Goal: Task Accomplishment & Management: Use online tool/utility

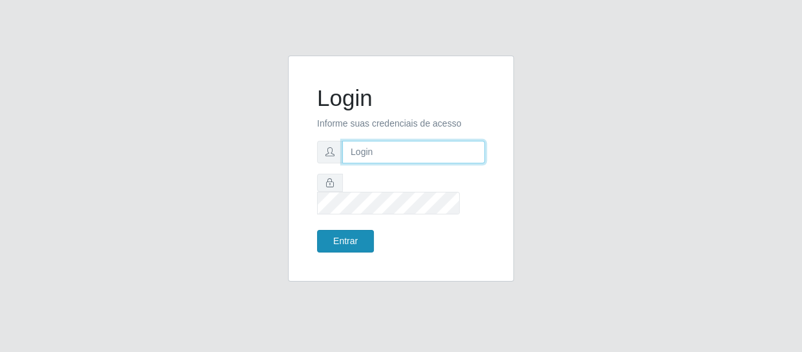
type input "[EMAIL_ADDRESS][DOMAIN_NAME]"
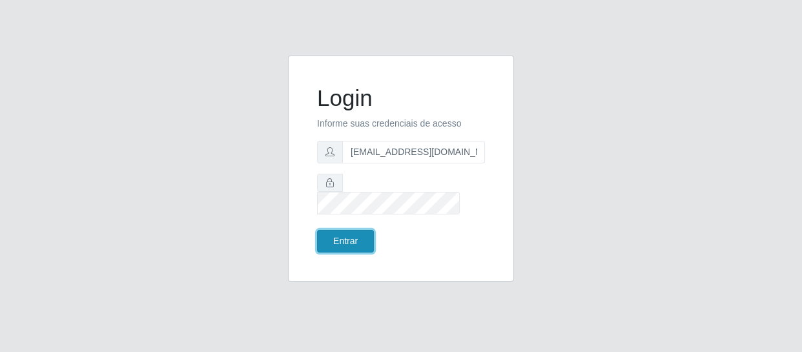
click at [349, 230] on button "Entrar" at bounding box center [345, 241] width 57 height 23
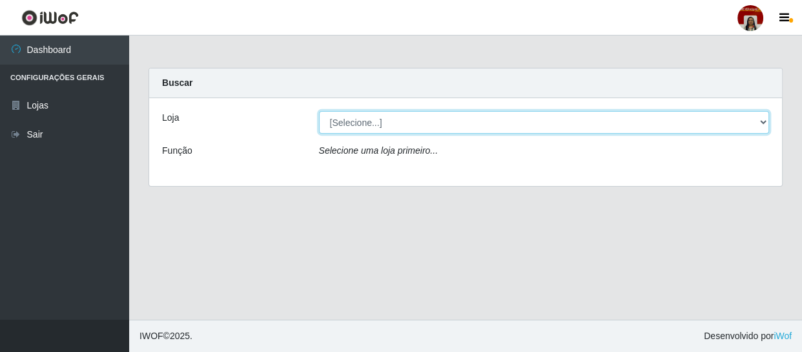
click at [434, 123] on select "[Selecione...] Mar Vermelho - Loja 04" at bounding box center [544, 122] width 451 height 23
select select "251"
click at [319, 111] on select "[Selecione...] Mar Vermelho - Loja 04" at bounding box center [544, 122] width 451 height 23
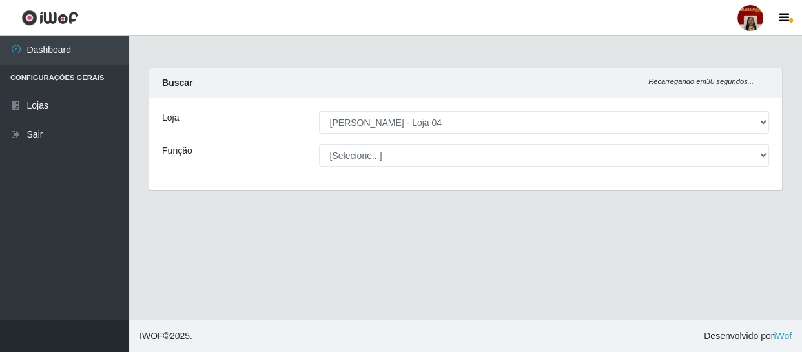
click at [415, 148] on select "[Selecione...] ASG ASG + ASG ++ Auxiliar de Depósito Auxiliar de Depósito + Aux…" at bounding box center [544, 155] width 451 height 23
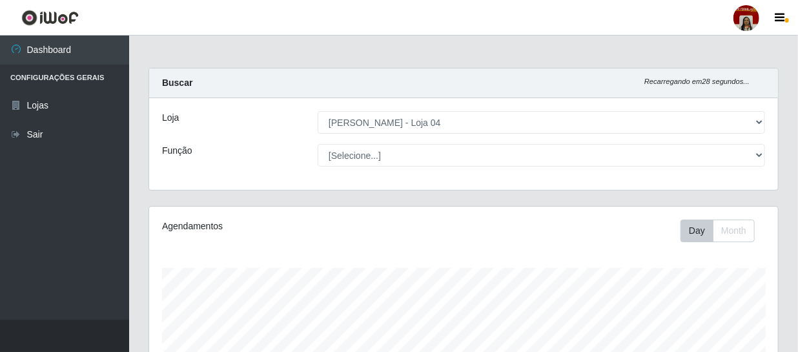
scroll to position [268, 629]
select select "22"
click at [318, 144] on select "[Selecione...] ASG ASG + ASG ++ Auxiliar de Depósito Auxiliar de Depósito + Aux…" at bounding box center [542, 155] width 448 height 23
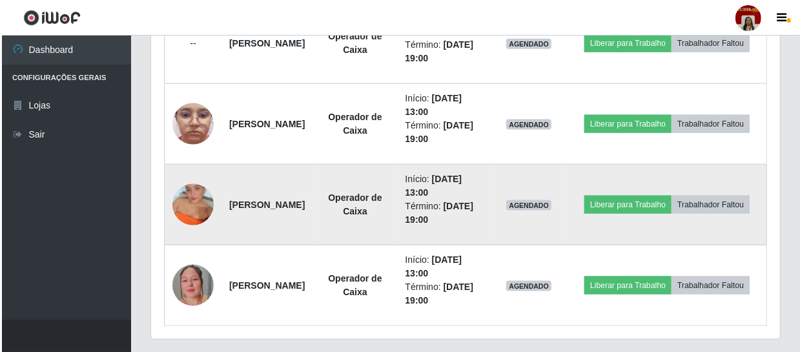
scroll to position [745, 0]
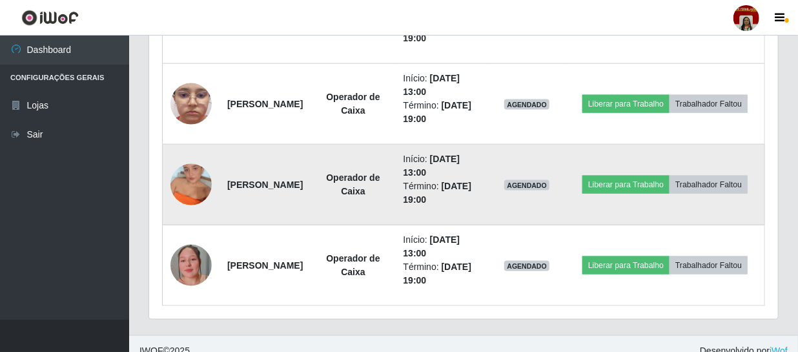
click at [183, 177] on img at bounding box center [190, 185] width 41 height 74
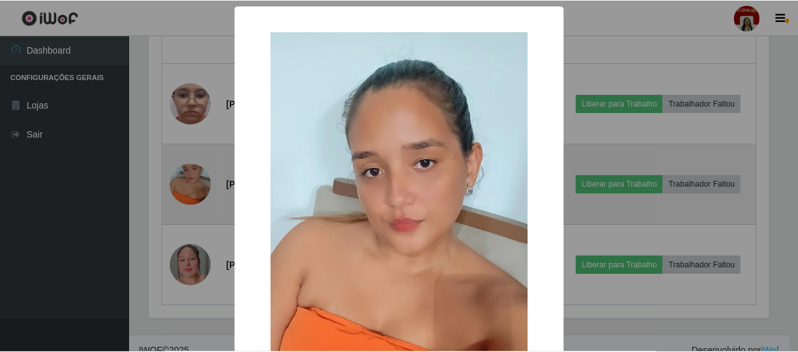
scroll to position [268, 623]
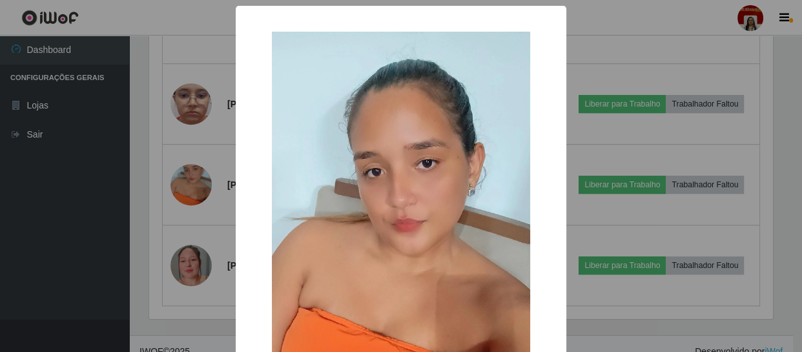
click at [98, 210] on div "× OK Cancel" at bounding box center [401, 176] width 802 height 352
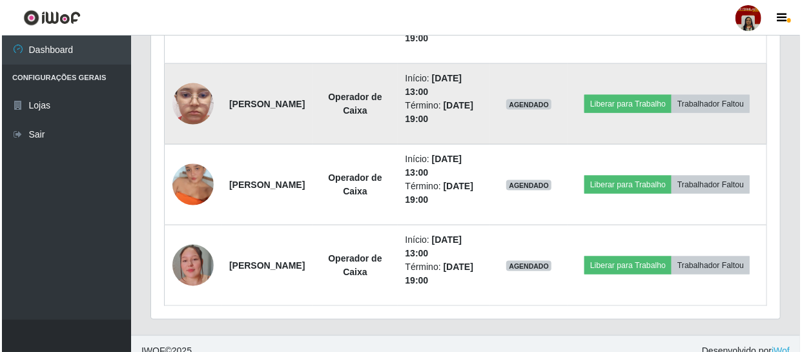
scroll to position [759, 0]
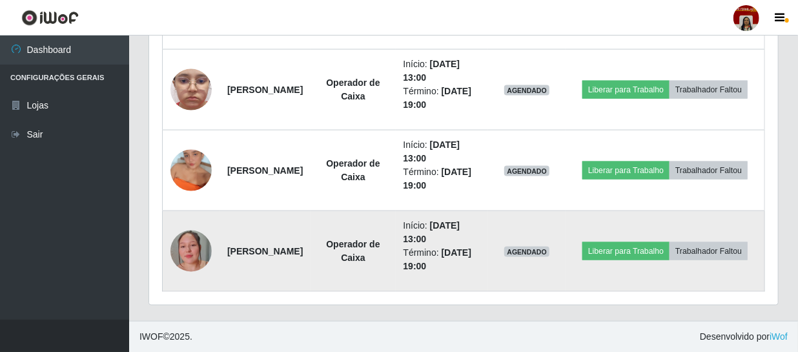
click at [185, 243] on img at bounding box center [190, 251] width 41 height 74
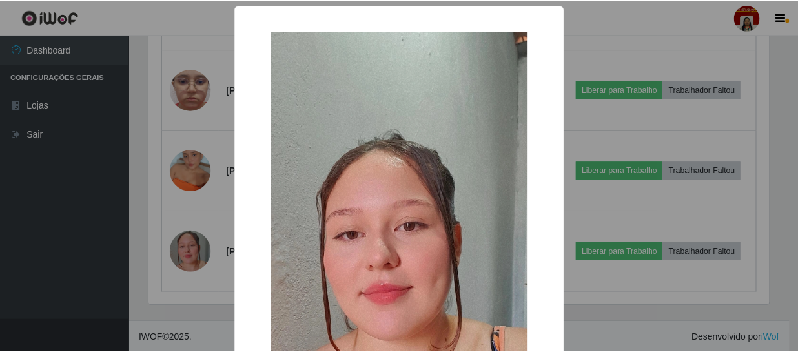
scroll to position [268, 623]
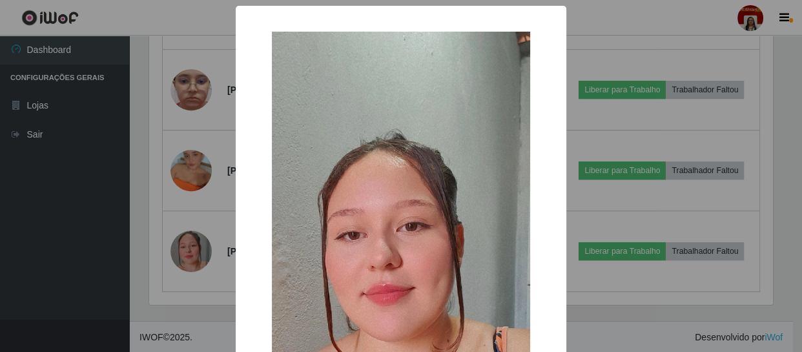
click at [101, 232] on div "× OK Cancel" at bounding box center [401, 176] width 802 height 352
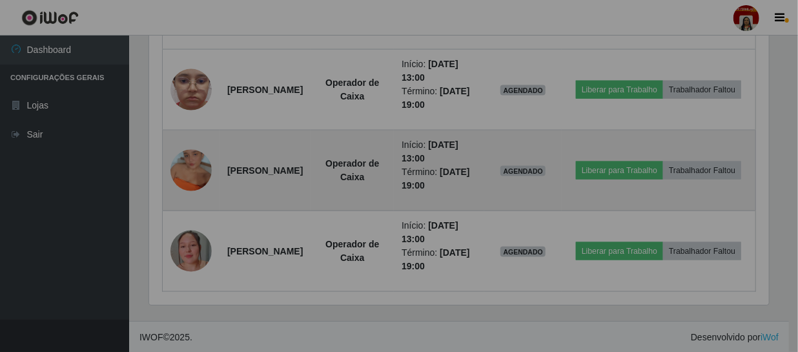
scroll to position [268, 629]
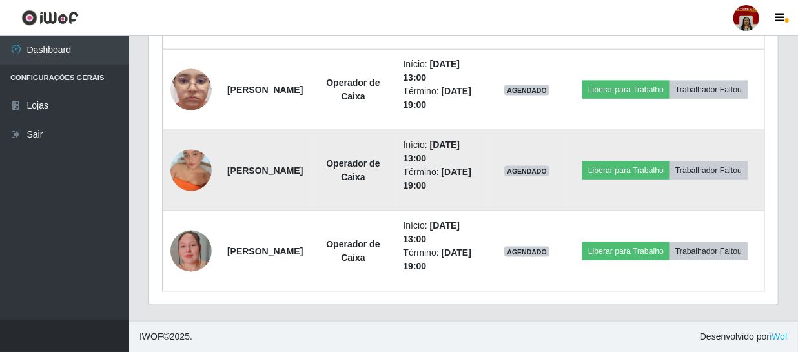
click at [194, 170] on img at bounding box center [190, 171] width 41 height 74
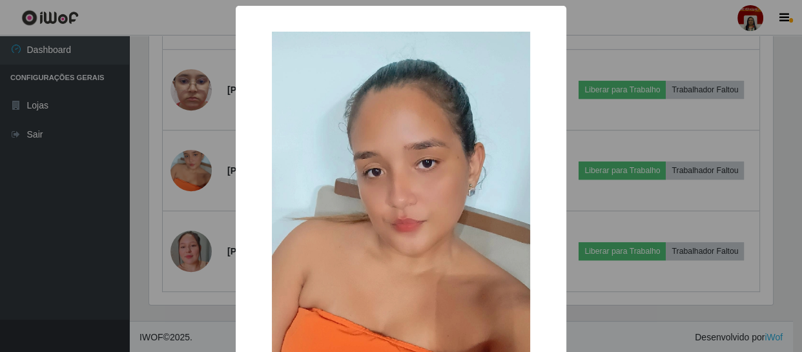
click at [52, 187] on div "× OK Cancel" at bounding box center [401, 176] width 802 height 352
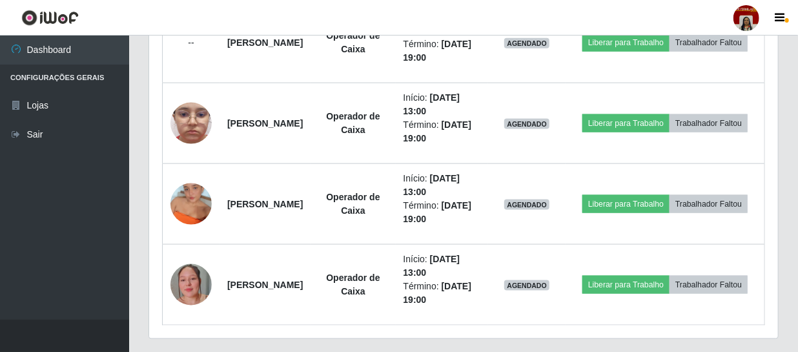
scroll to position [700, 0]
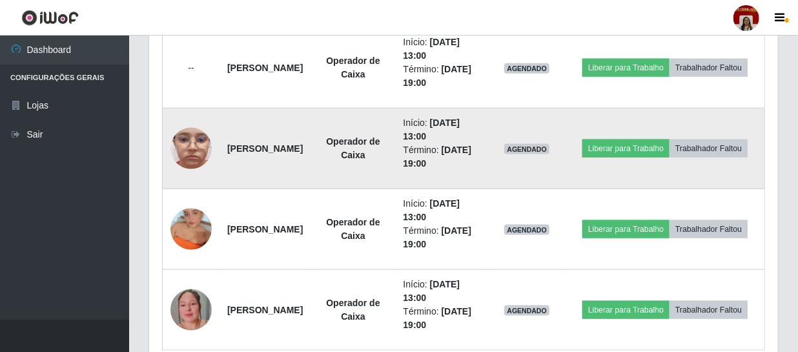
click at [193, 145] on img at bounding box center [190, 149] width 41 height 92
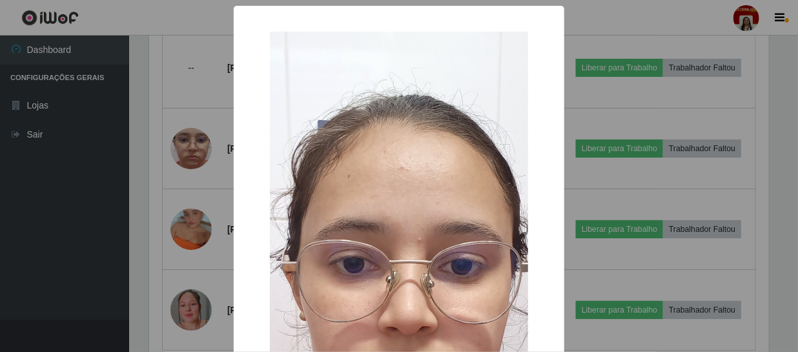
scroll to position [268, 623]
drag, startPoint x: 38, startPoint y: 181, endPoint x: 72, endPoint y: 179, distance: 34.3
click at [41, 181] on div "× OK Cancel" at bounding box center [401, 176] width 802 height 352
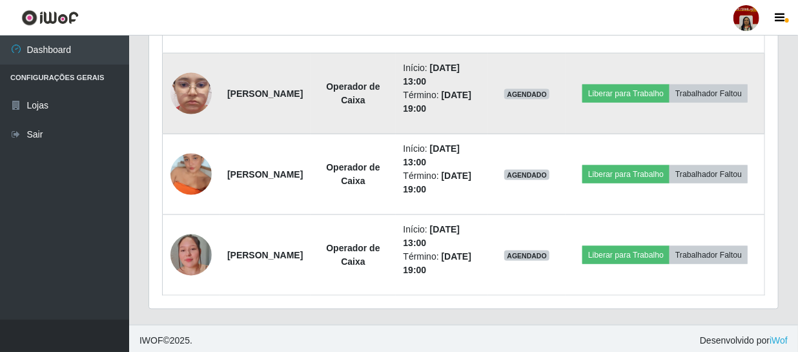
scroll to position [0, 0]
